Goal: Check status: Check status

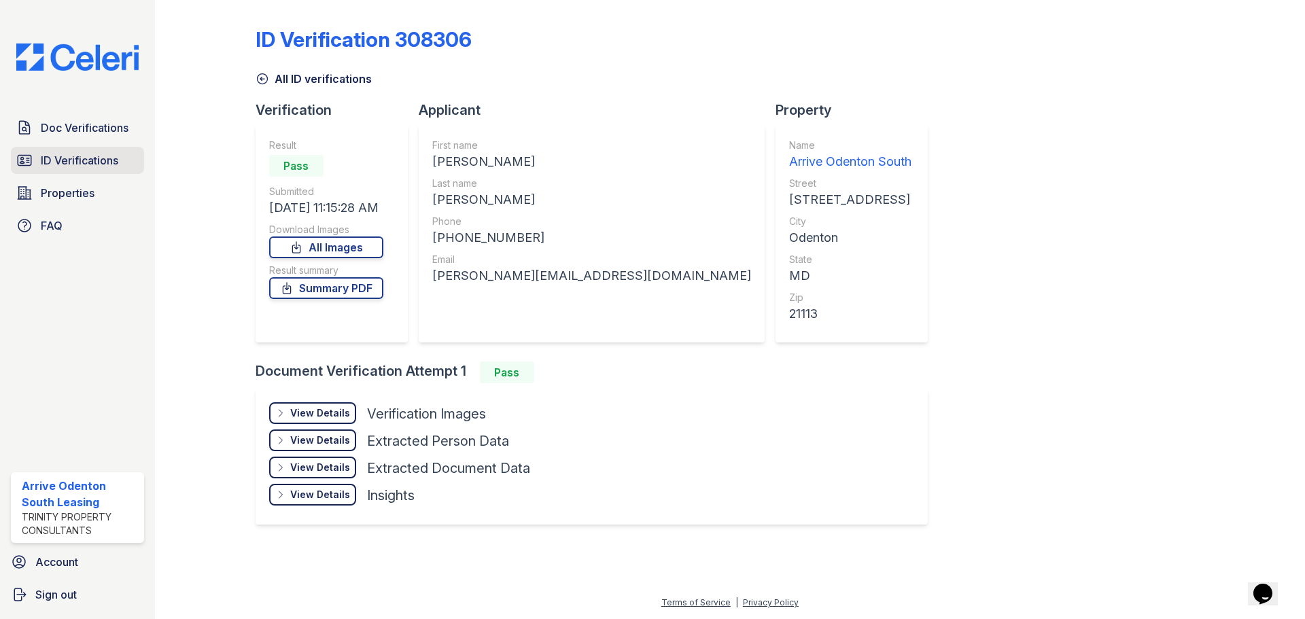
click at [101, 167] on span "ID Verifications" at bounding box center [79, 160] width 77 height 16
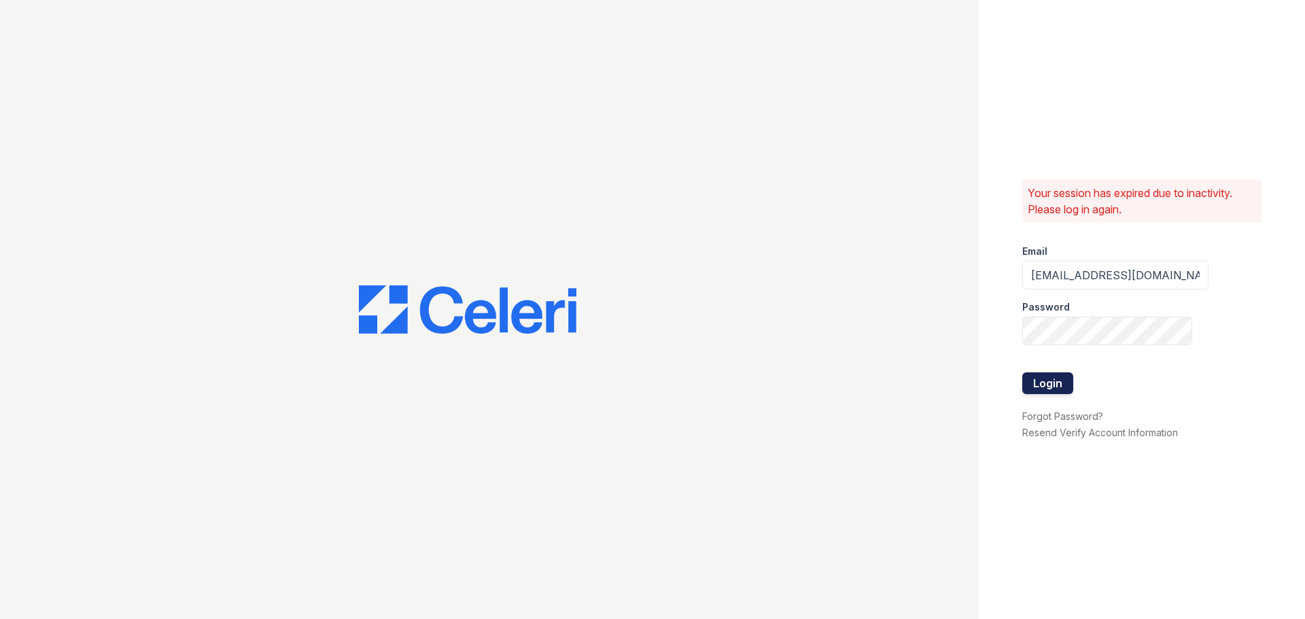
click at [1063, 375] on button "Login" at bounding box center [1047, 384] width 51 height 22
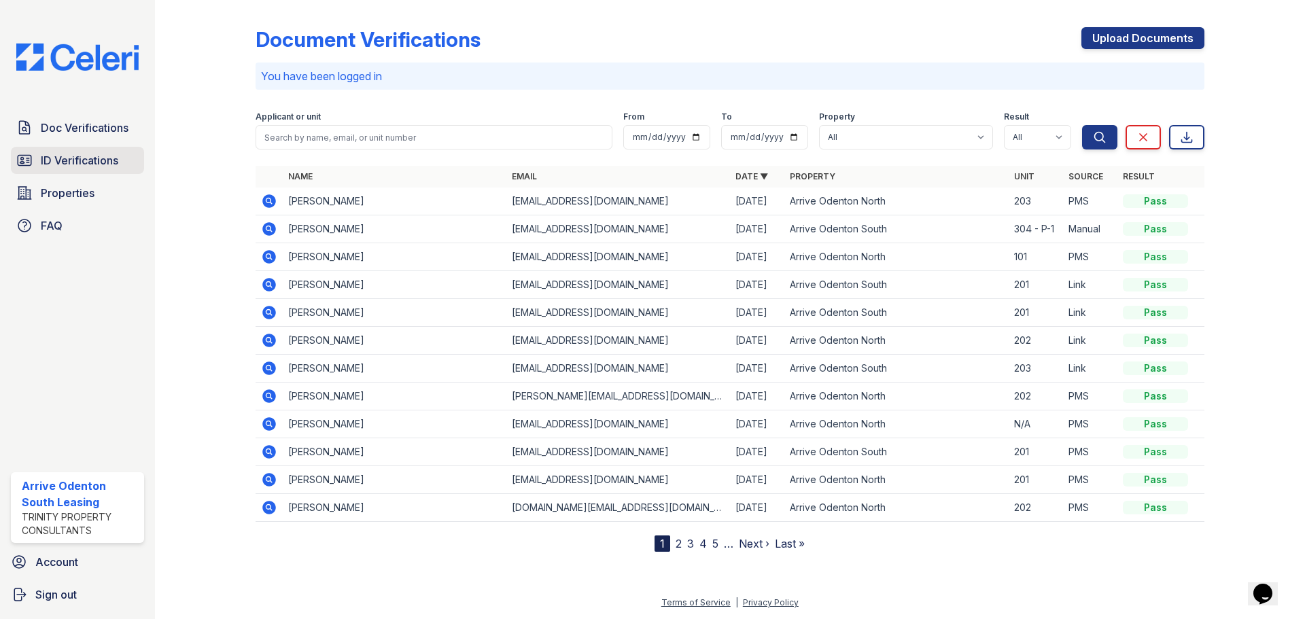
click at [49, 160] on span "ID Verifications" at bounding box center [79, 160] width 77 height 16
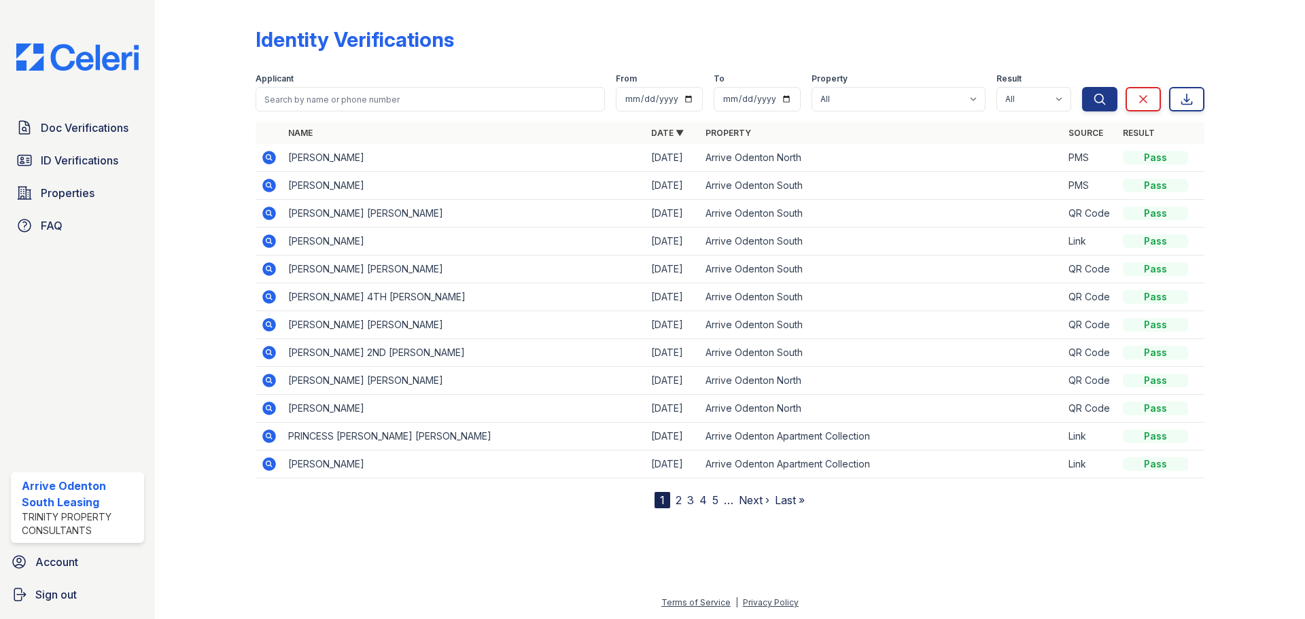
click at [118, 102] on div "Doc Verifications ID Verifications Properties FAQ Arrive Odenton South Leasing …" at bounding box center [77, 309] width 155 height 619
click at [105, 124] on span "Doc Verifications" at bounding box center [85, 128] width 88 height 16
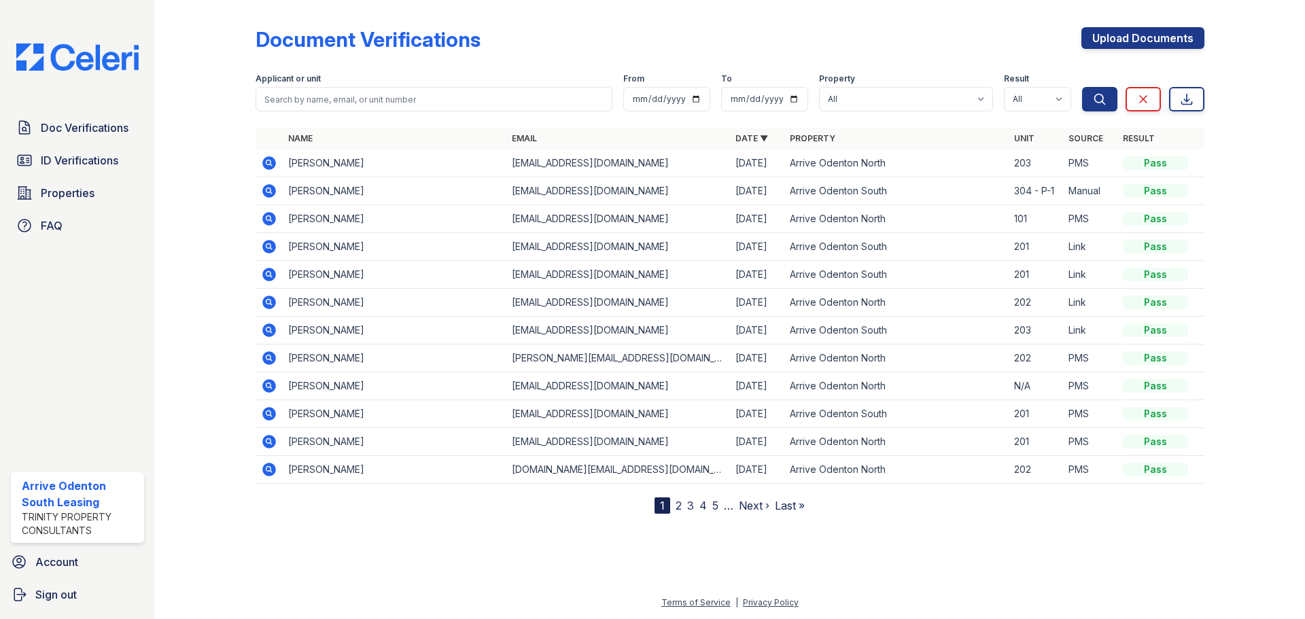
click at [120, 145] on div "Doc Verifications ID Verifications Properties FAQ" at bounding box center [77, 176] width 144 height 125
click at [116, 154] on span "ID Verifications" at bounding box center [79, 160] width 77 height 16
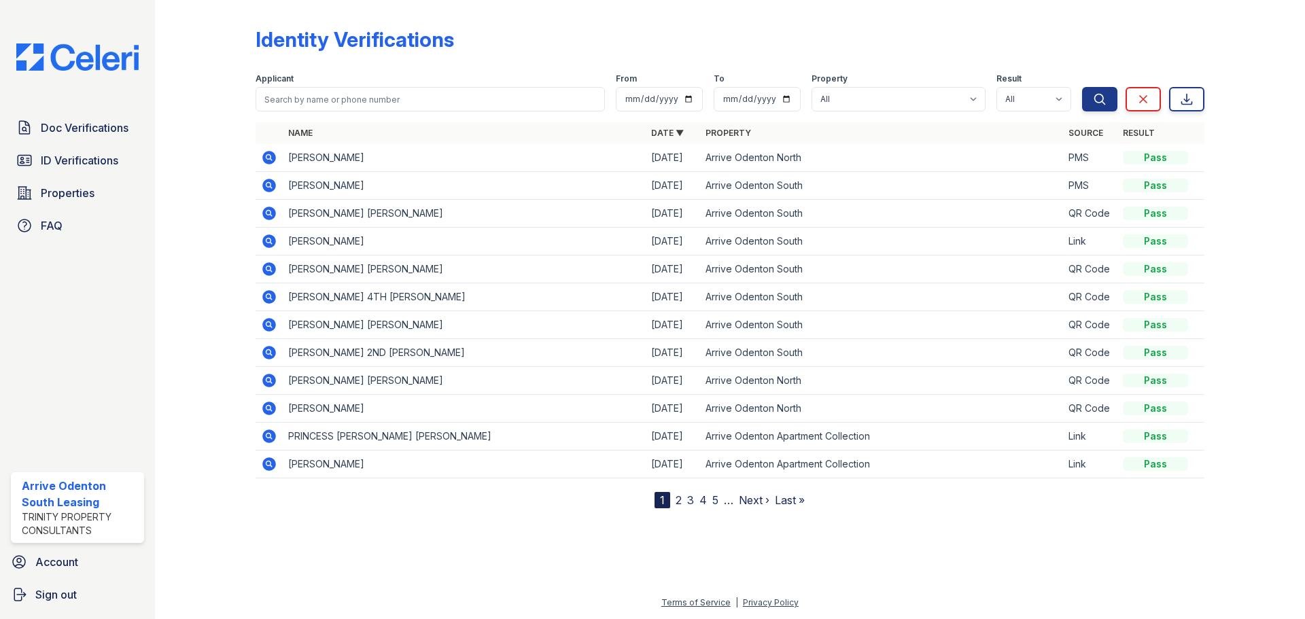
click at [271, 159] on icon at bounding box center [269, 158] width 14 height 14
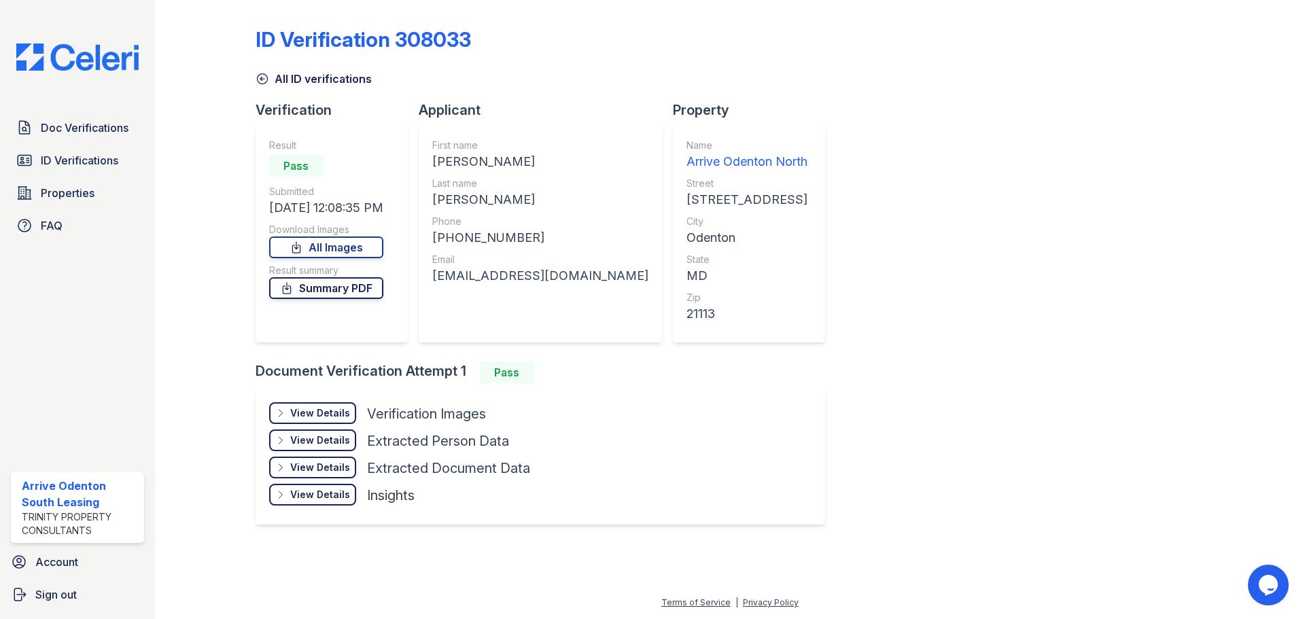
click at [370, 291] on link "Summary PDF" at bounding box center [326, 288] width 114 height 22
click at [118, 160] on span "ID Verifications" at bounding box center [79, 160] width 77 height 16
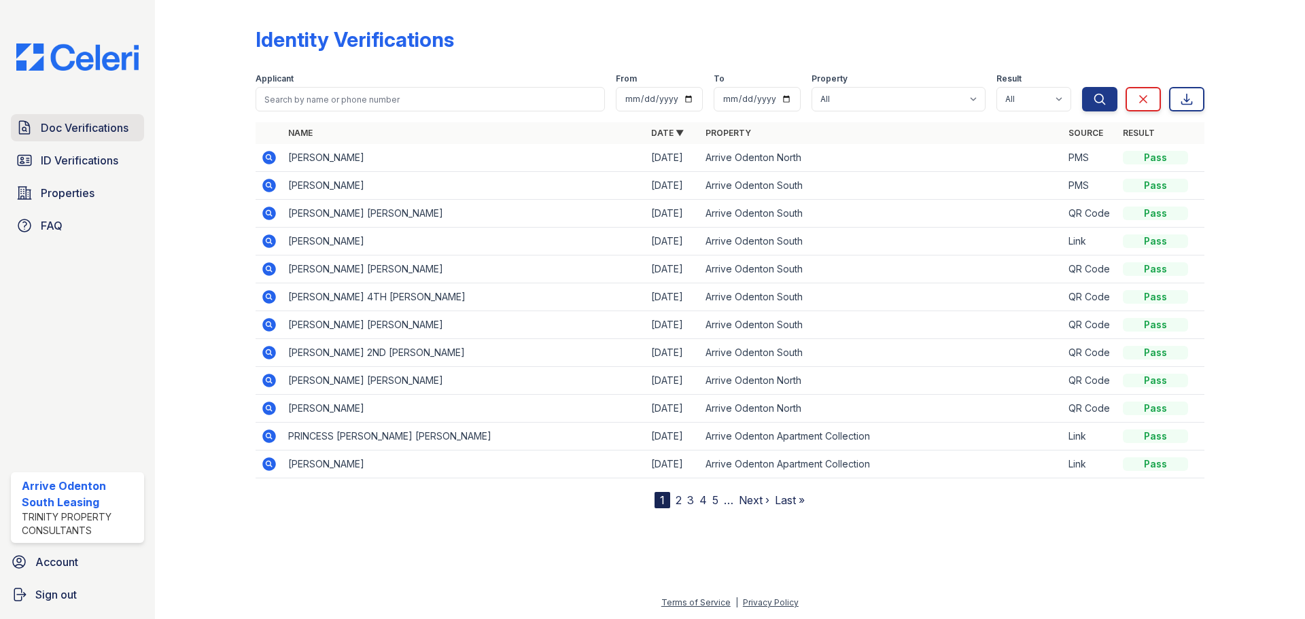
click at [117, 128] on span "Doc Verifications" at bounding box center [85, 128] width 88 height 16
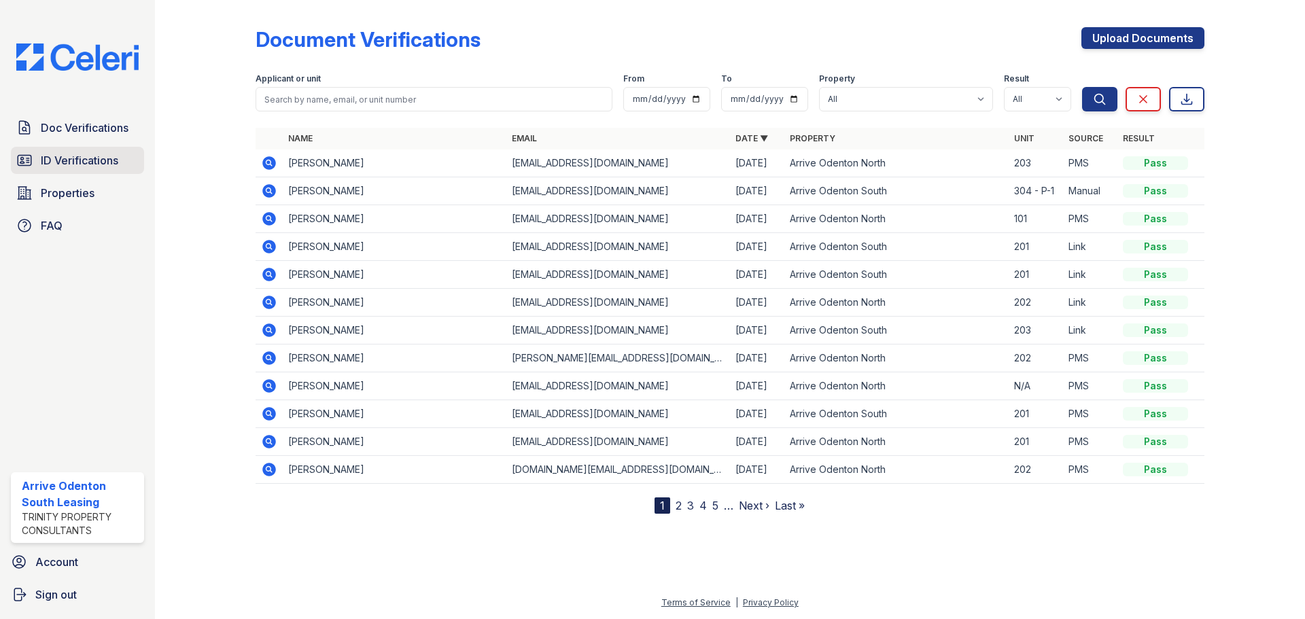
click at [106, 162] on span "ID Verifications" at bounding box center [79, 160] width 77 height 16
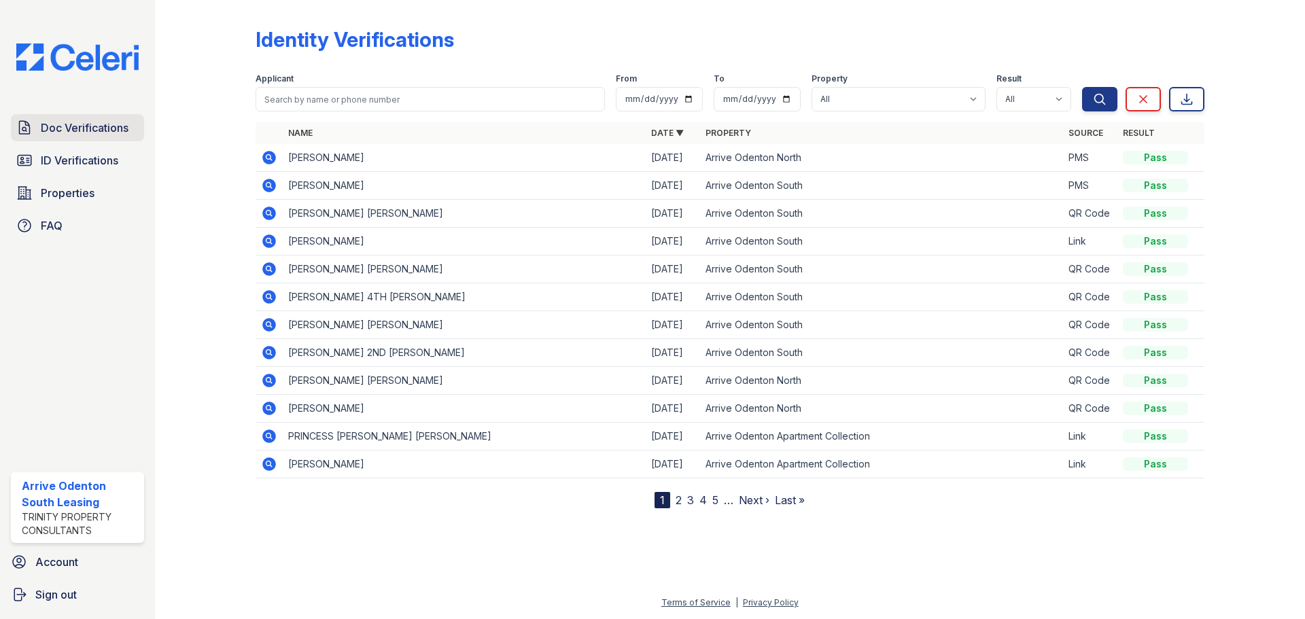
click at [105, 121] on span "Doc Verifications" at bounding box center [85, 128] width 88 height 16
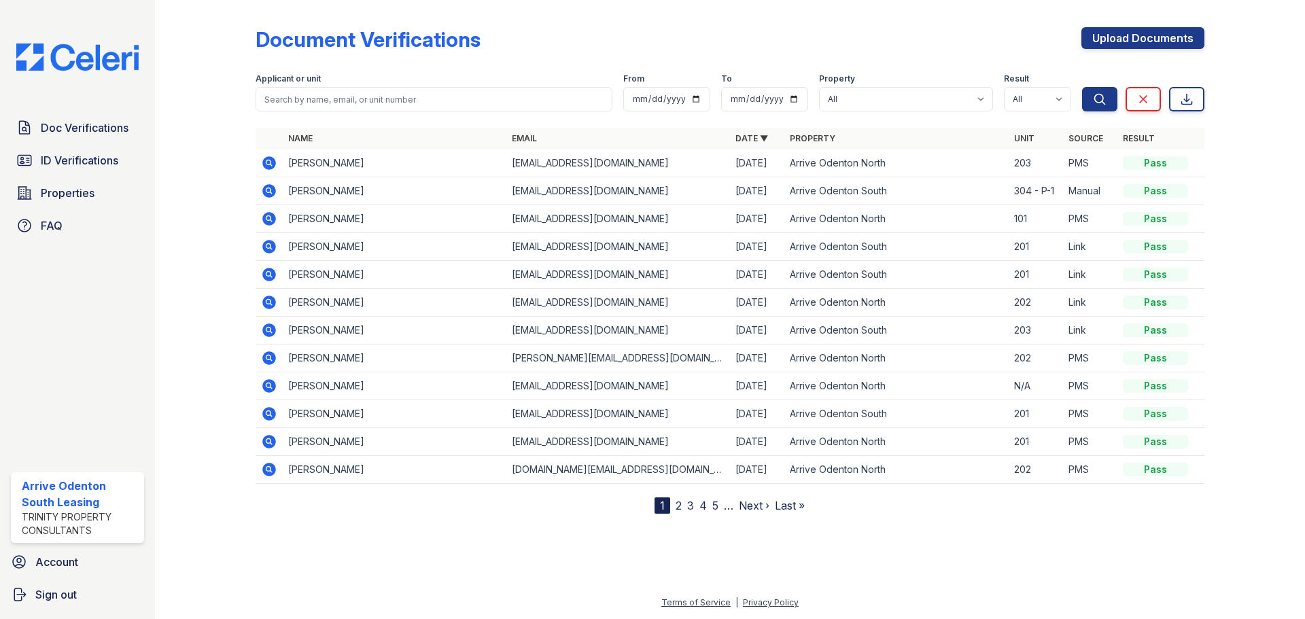
click at [269, 164] on icon at bounding box center [267, 161] width 3 height 3
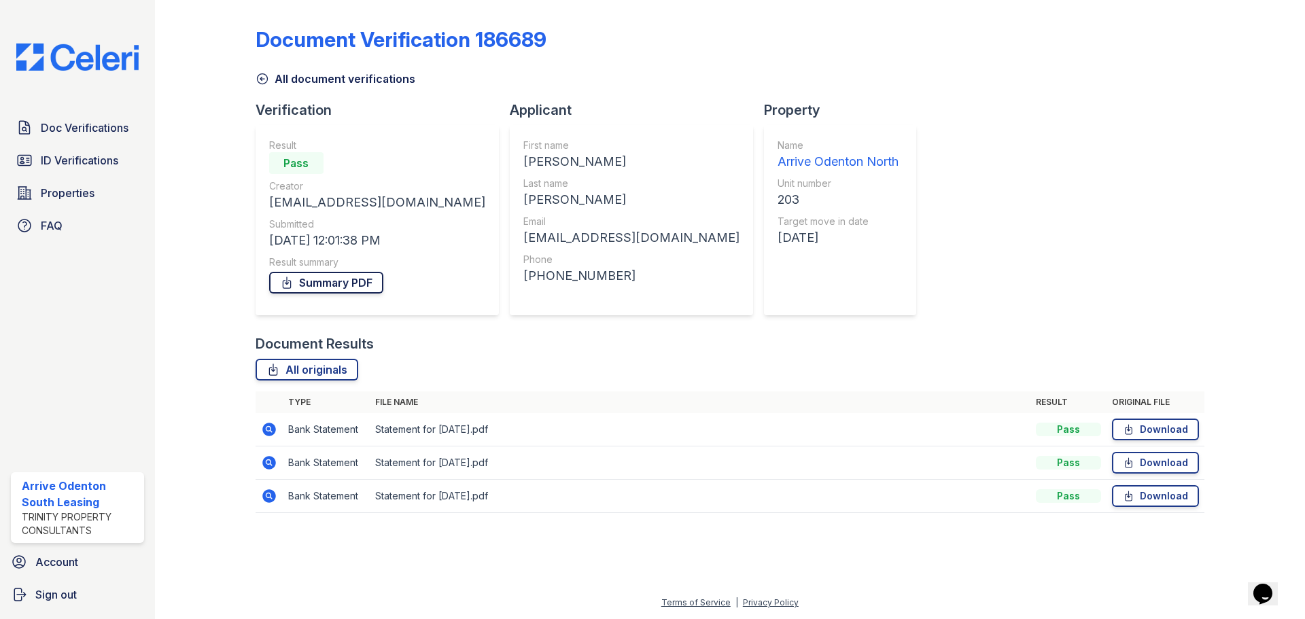
click at [349, 285] on link "Summary PDF" at bounding box center [326, 283] width 114 height 22
click at [83, 167] on span "ID Verifications" at bounding box center [79, 160] width 77 height 16
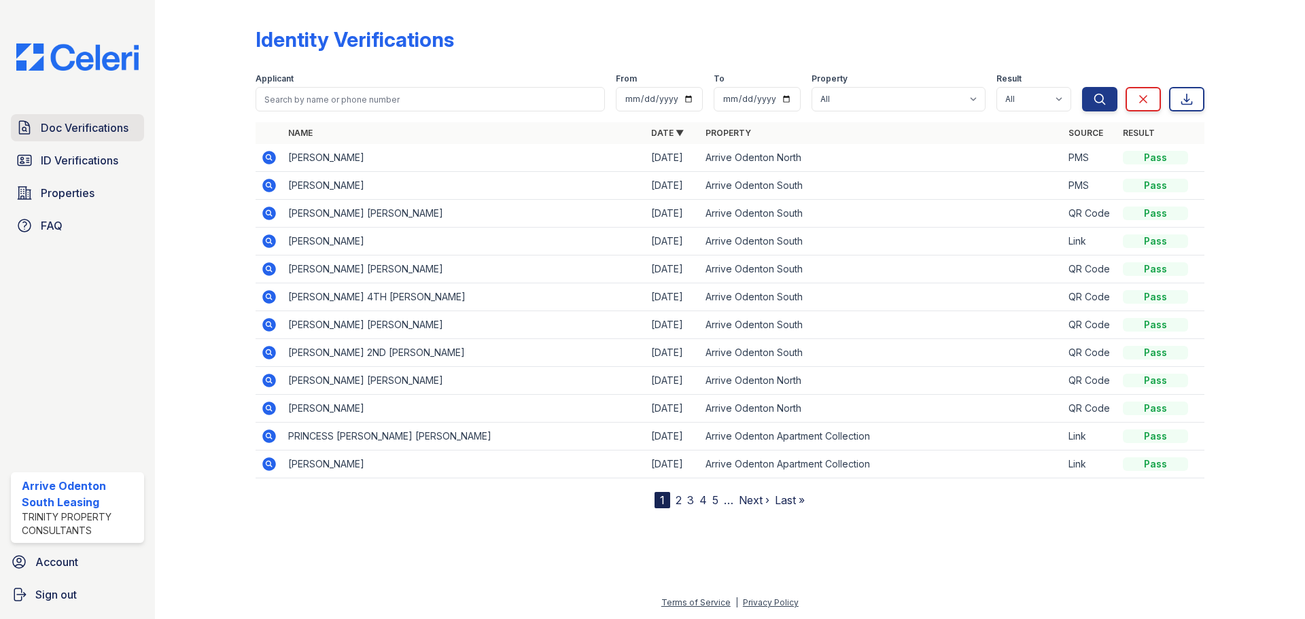
click at [95, 124] on span "Doc Verifications" at bounding box center [85, 128] width 88 height 16
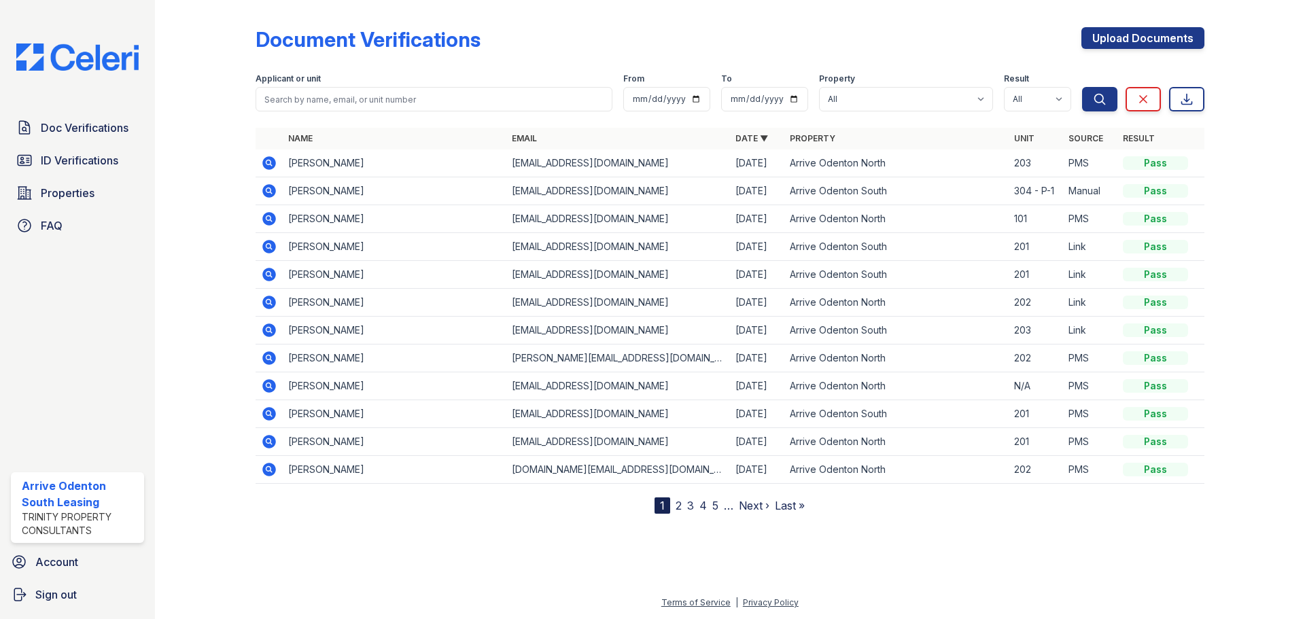
click at [266, 166] on icon at bounding box center [269, 163] width 14 height 14
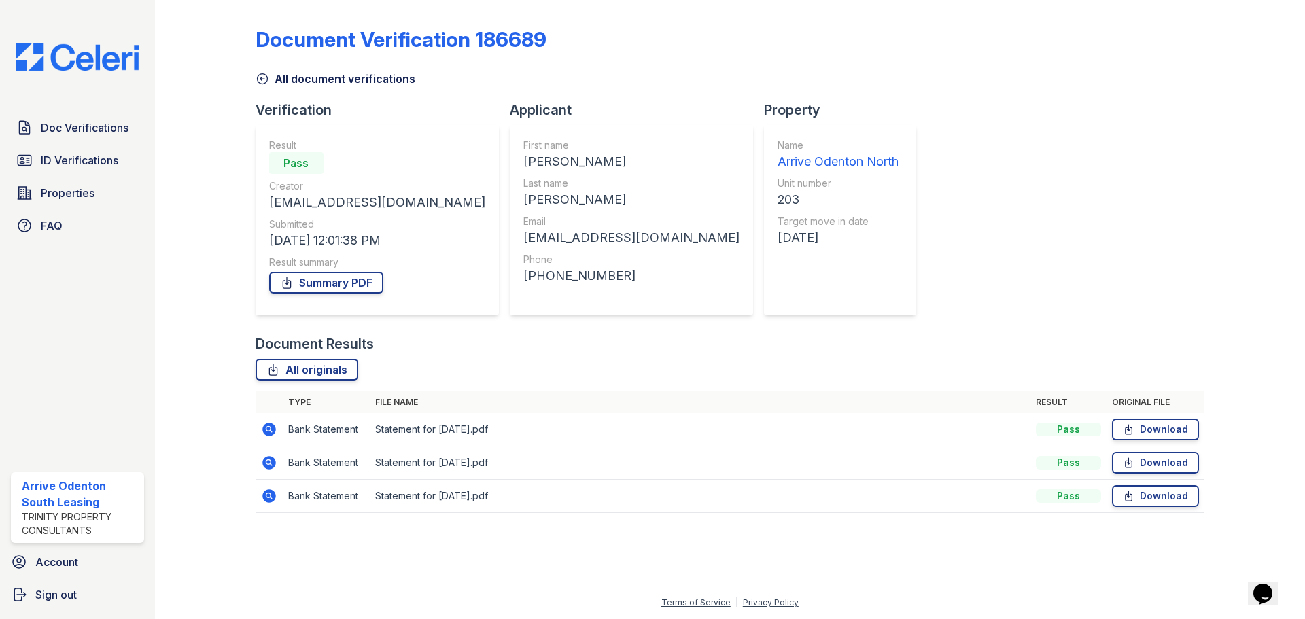
click at [265, 431] on icon at bounding box center [269, 430] width 14 height 14
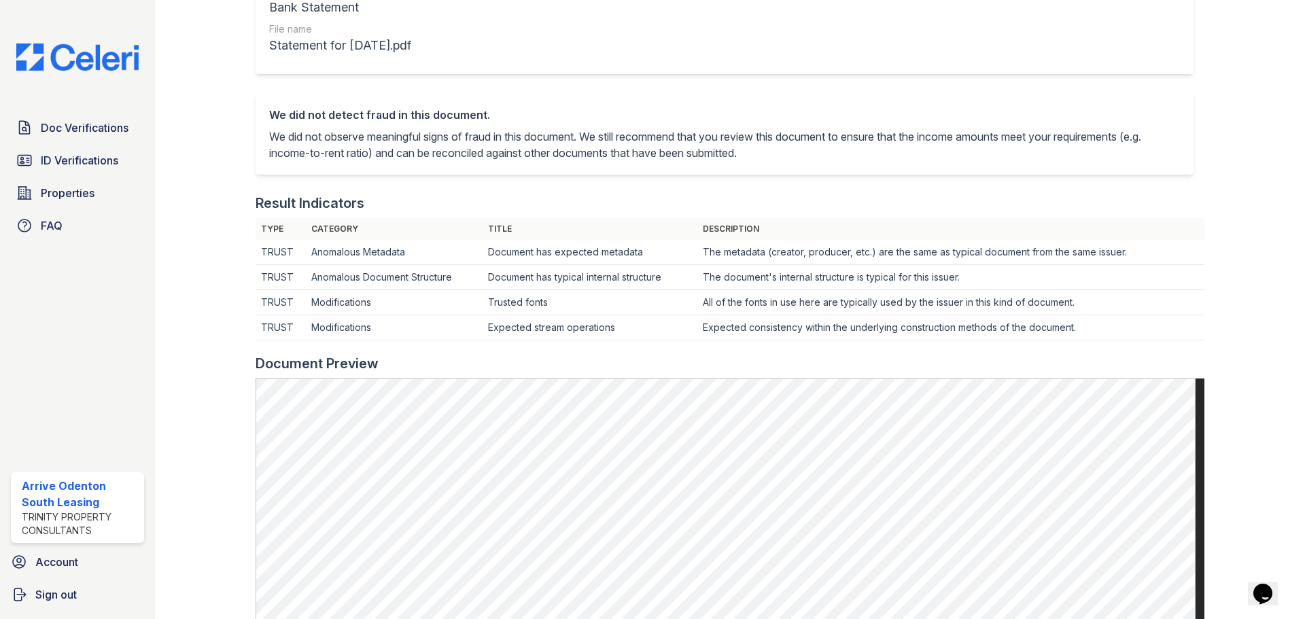
scroll to position [340, 0]
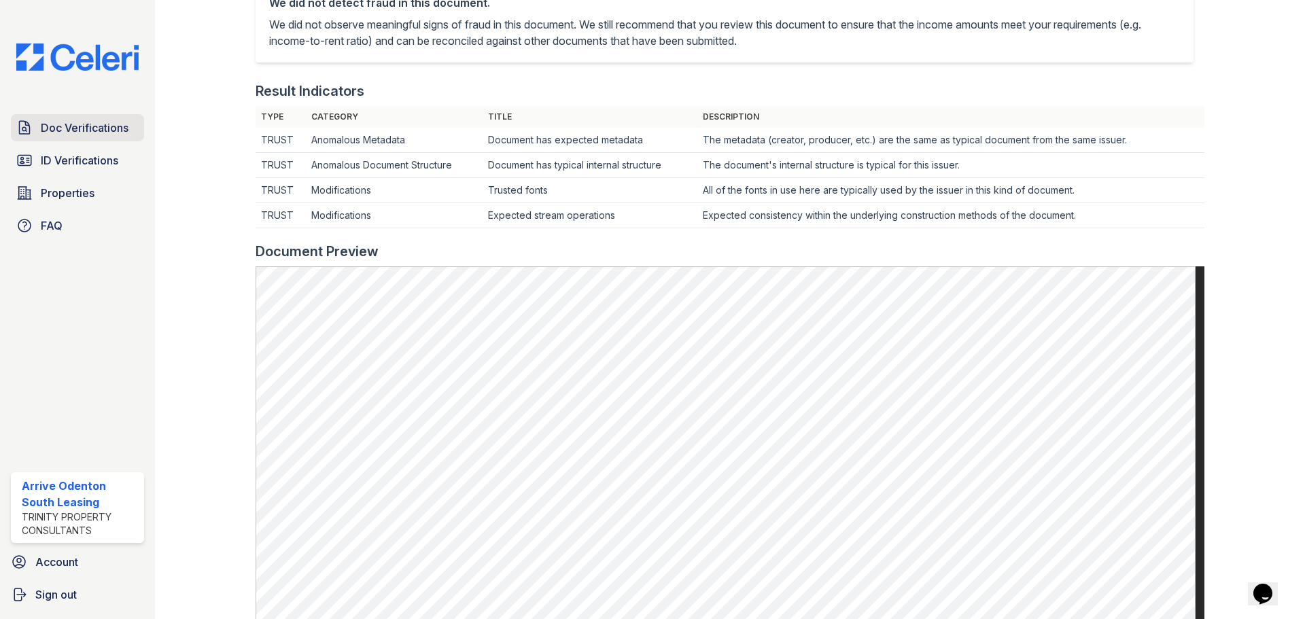
click at [105, 133] on span "Doc Verifications" at bounding box center [85, 128] width 88 height 16
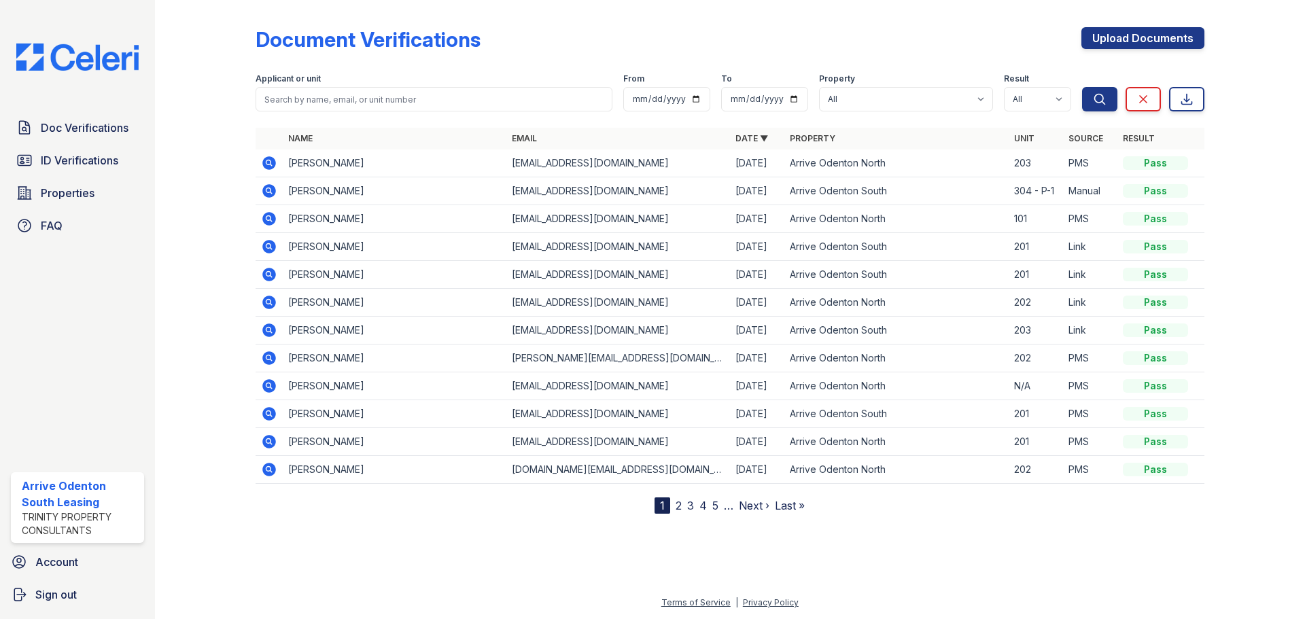
click at [105, 133] on span "Doc Verifications" at bounding box center [85, 128] width 88 height 16
click at [54, 154] on span "ID Verifications" at bounding box center [79, 160] width 77 height 16
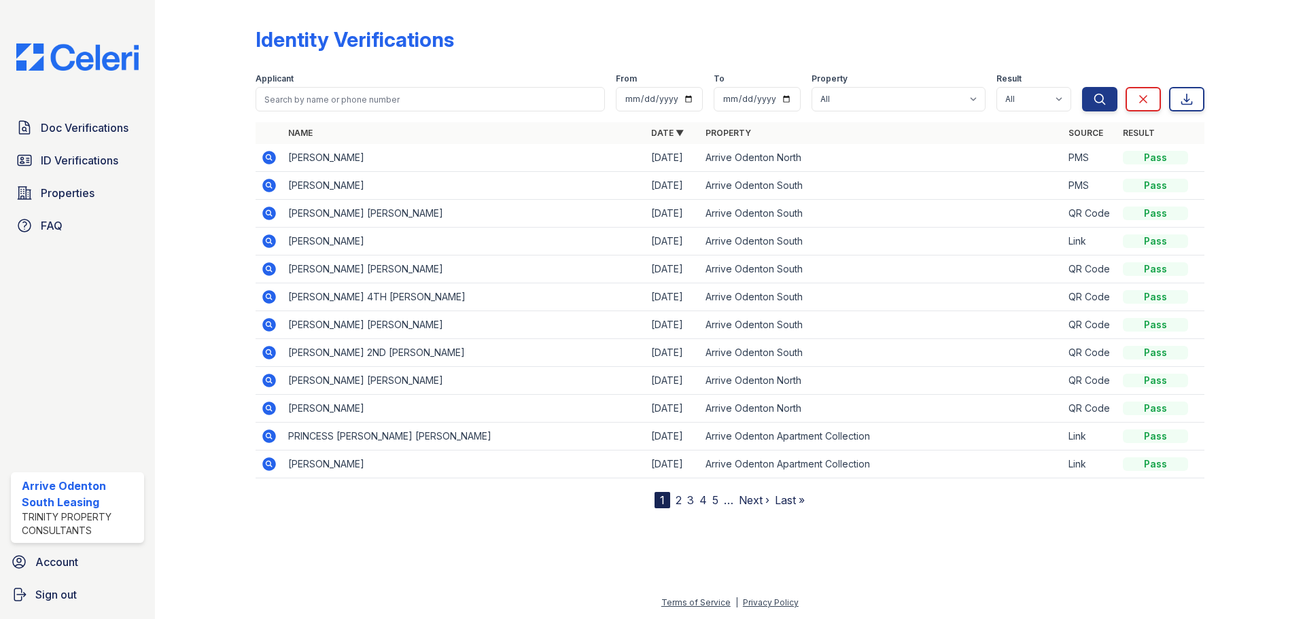
click at [272, 185] on icon at bounding box center [269, 186] width 14 height 14
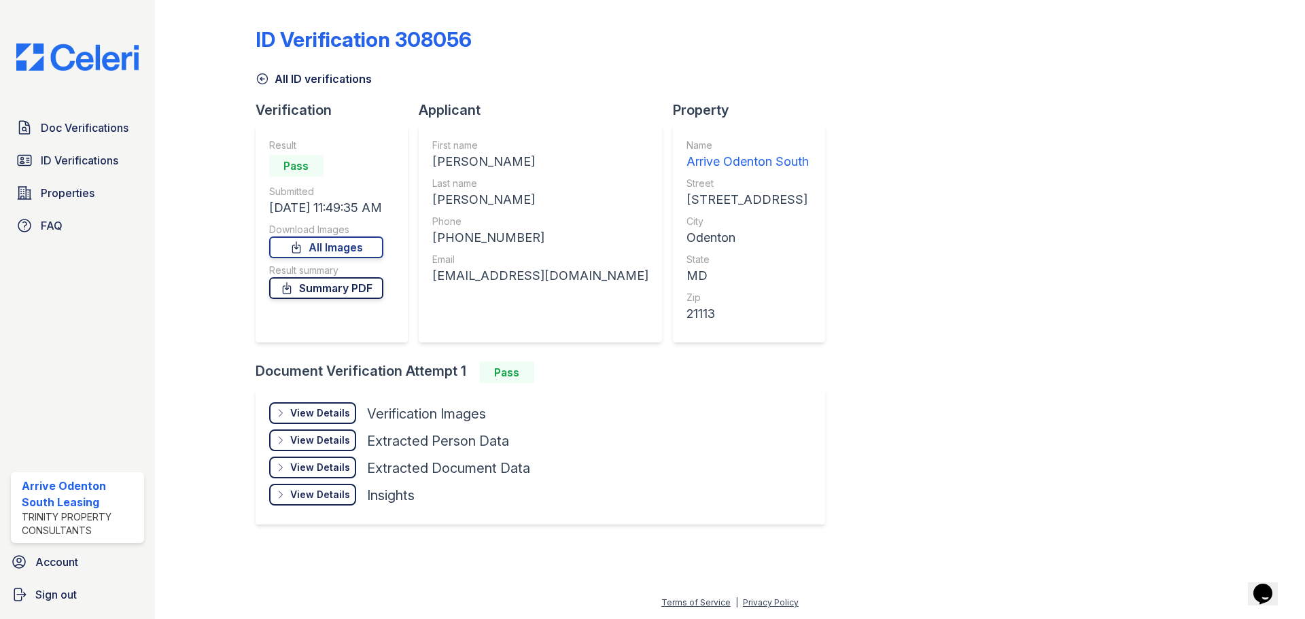
click at [339, 288] on link "Summary PDF" at bounding box center [326, 288] width 114 height 22
